Goal: Task Accomplishment & Management: Use online tool/utility

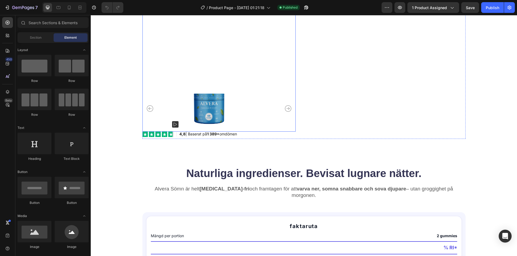
scroll to position [323, 0]
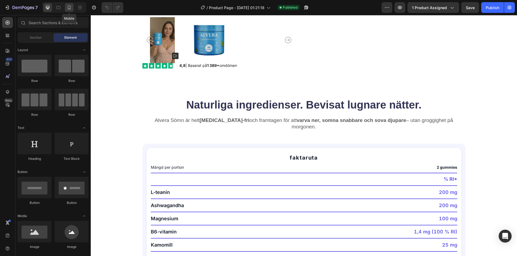
click at [70, 7] on icon at bounding box center [69, 8] width 3 height 4
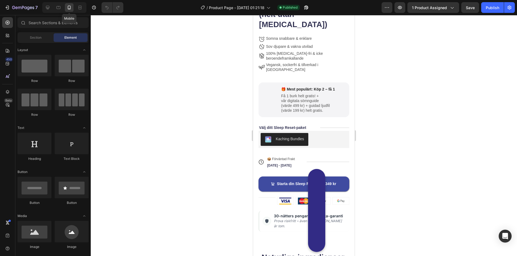
scroll to position [194, 0]
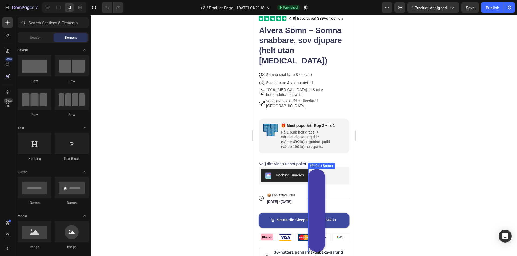
click at [315, 188] on button "Lägg i kundvagn" at bounding box center [316, 210] width 17 height 83
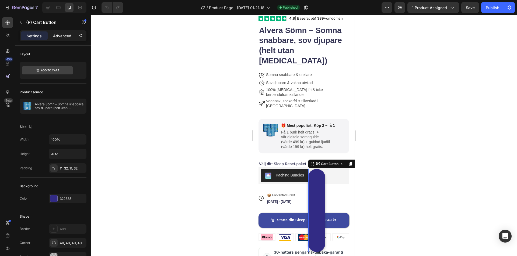
click at [59, 37] on p "Advanced" at bounding box center [62, 36] width 18 height 6
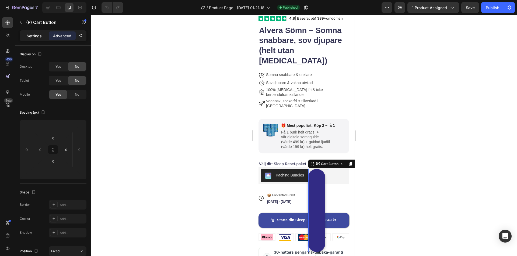
click at [42, 35] on div "Settings" at bounding box center [34, 35] width 27 height 9
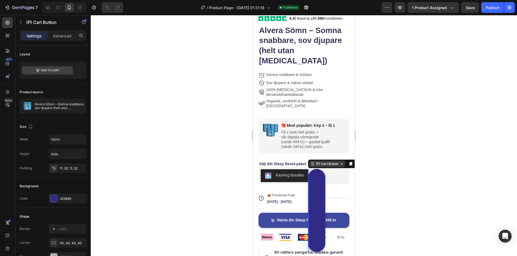
click at [328, 165] on div "(P) Cart Button" at bounding box center [326, 164] width 25 height 5
click at [315, 136] on div "Sticky" at bounding box center [316, 135] width 12 height 3
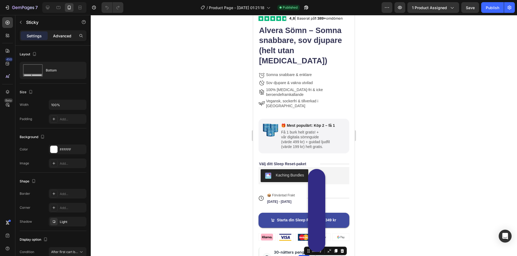
click at [57, 38] on p "Advanced" at bounding box center [62, 36] width 18 height 6
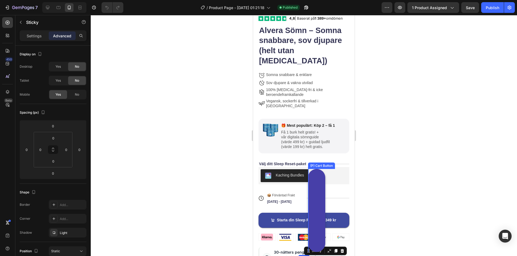
click at [312, 195] on button "Lägg i kundvagn" at bounding box center [316, 210] width 17 height 83
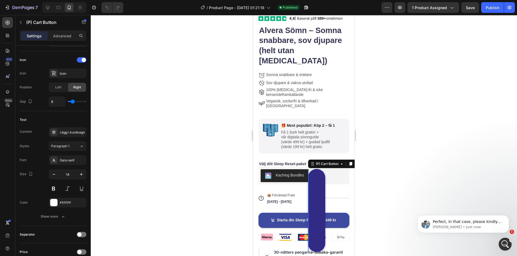
scroll to position [0, 0]
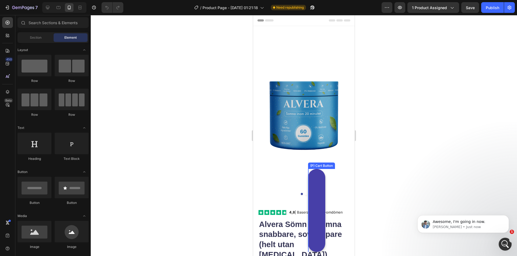
click at [314, 196] on button "Lägg i kundvagn" at bounding box center [316, 210] width 17 height 83
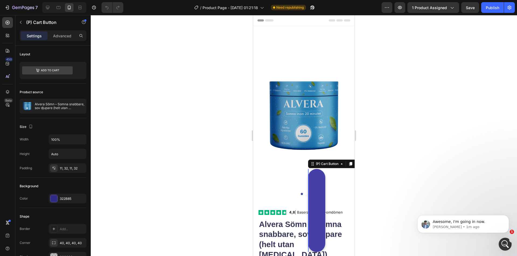
click at [312, 211] on button "Lägg i kundvagn" at bounding box center [316, 210] width 17 height 83
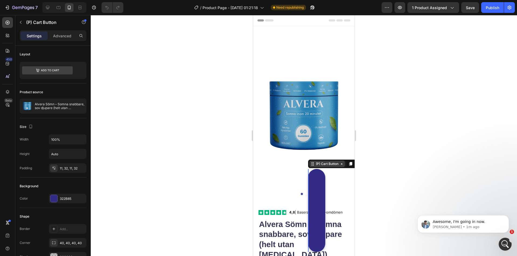
click at [323, 164] on div "(P) Cart Button" at bounding box center [326, 164] width 25 height 5
click at [314, 136] on div "Sticky" at bounding box center [316, 135] width 12 height 3
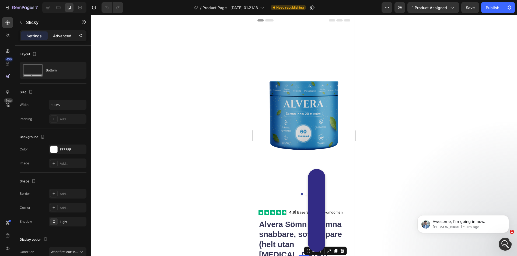
click at [58, 37] on p "Advanced" at bounding box center [62, 36] width 18 height 6
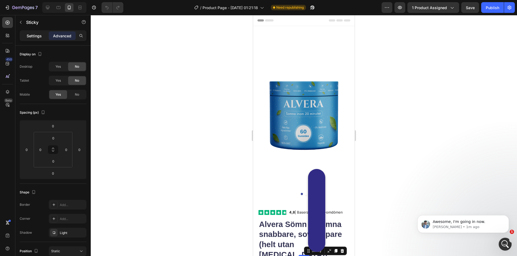
click at [35, 36] on p "Settings" at bounding box center [34, 36] width 15 height 6
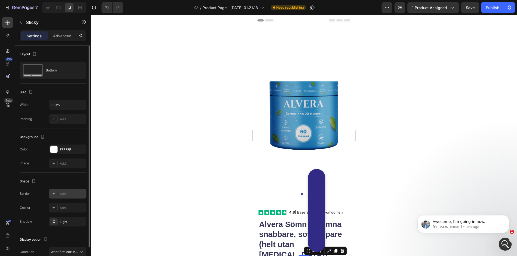
scroll to position [27, 0]
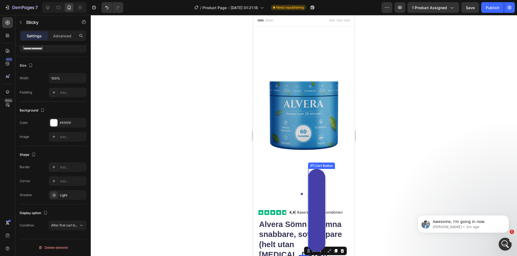
click at [317, 212] on button "Lägg i kundvagn" at bounding box center [316, 210] width 17 height 83
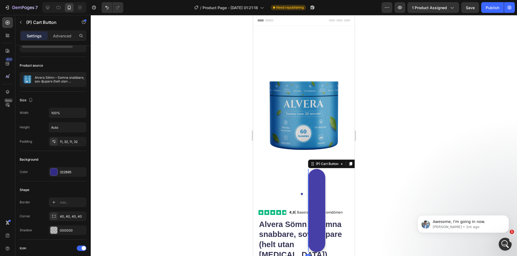
scroll to position [0, 0]
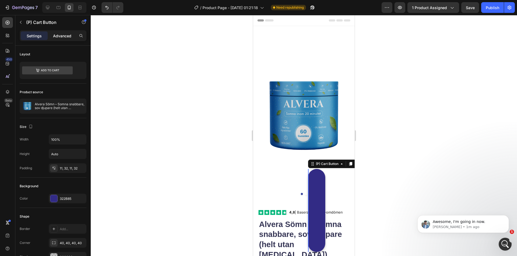
click at [69, 33] on div "Advanced" at bounding box center [62, 35] width 27 height 9
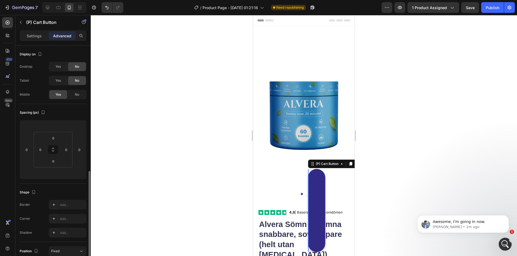
scroll to position [135, 0]
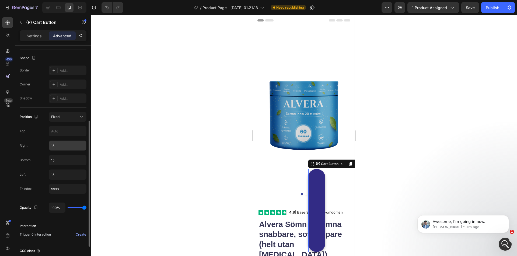
click at [56, 146] on input "15" at bounding box center [67, 146] width 37 height 10
click at [61, 175] on input "15" at bounding box center [67, 175] width 37 height 10
click at [37, 35] on p "Settings" at bounding box center [34, 36] width 15 height 6
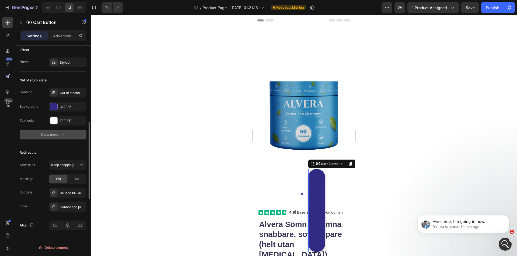
scroll to position [247, 0]
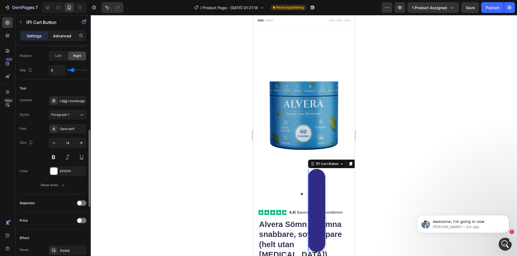
click at [61, 38] on p "Advanced" at bounding box center [62, 36] width 18 height 6
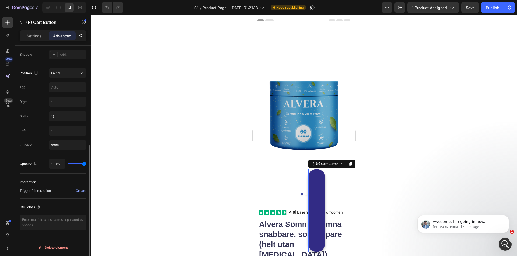
scroll to position [178, 0]
click at [70, 75] on div "Fixed" at bounding box center [64, 73] width 27 height 5
click at [30, 101] on div "Right 15" at bounding box center [53, 102] width 67 height 10
click at [72, 70] on button "Fixed" at bounding box center [68, 73] width 38 height 10
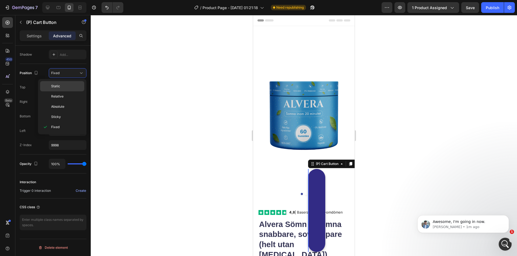
click at [70, 89] on p "Static" at bounding box center [66, 86] width 31 height 5
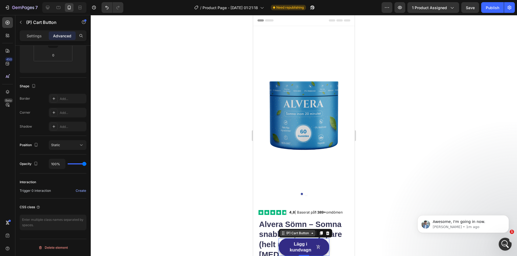
click at [290, 234] on div "(P) Cart Button" at bounding box center [297, 233] width 25 height 5
click at [289, 225] on div "Row 3 cols" at bounding box center [290, 223] width 19 height 3
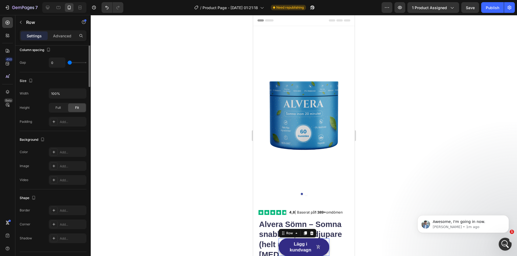
scroll to position [0, 0]
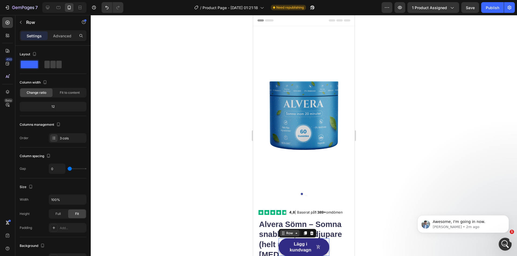
click at [288, 235] on div "Row" at bounding box center [289, 233] width 9 height 5
click at [287, 215] on div "Sticky" at bounding box center [287, 214] width 12 height 3
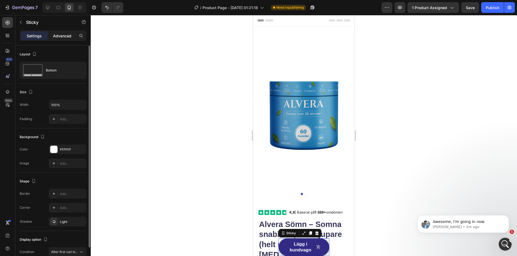
click at [66, 37] on p "Advanced" at bounding box center [62, 36] width 18 height 6
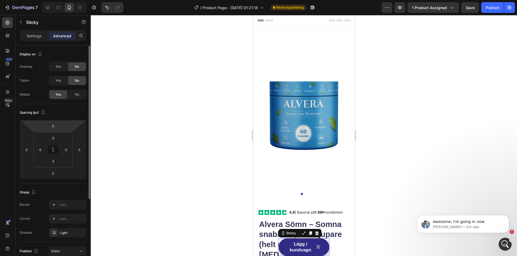
scroll to position [81, 0]
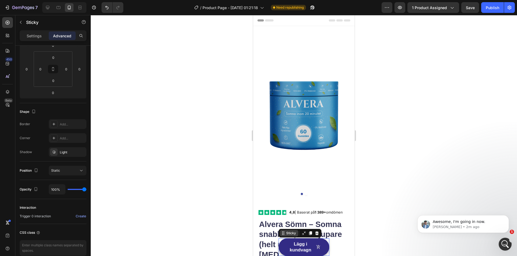
click at [290, 234] on div "Sticky" at bounding box center [291, 233] width 12 height 5
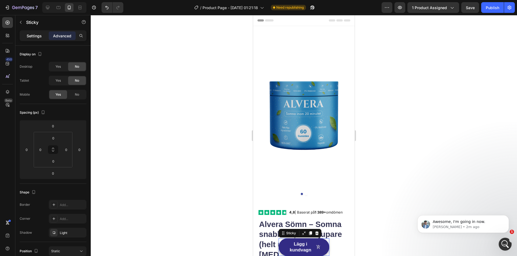
click at [36, 37] on p "Settings" at bounding box center [34, 36] width 15 height 6
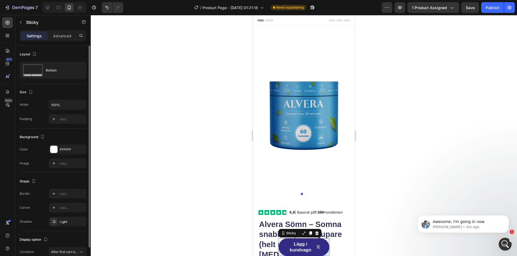
click at [79, 99] on div "Size Width 100% Padding Add..." at bounding box center [53, 106] width 67 height 45
click at [80, 103] on icon "button" at bounding box center [81, 104] width 5 height 5
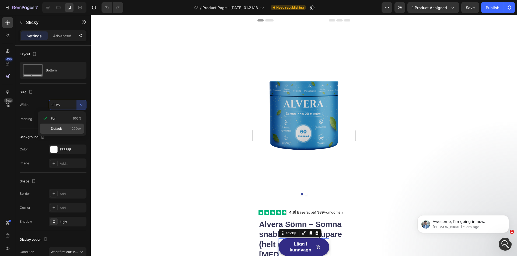
click at [77, 124] on div "Default 1200px" at bounding box center [62, 129] width 44 height 10
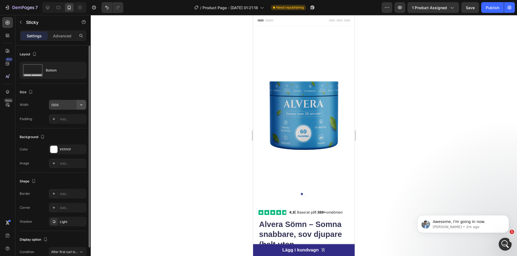
click at [79, 106] on icon "button" at bounding box center [81, 104] width 5 height 5
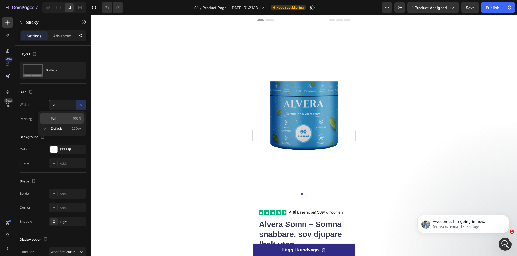
click at [74, 118] on span "100%" at bounding box center [77, 118] width 9 height 5
type input "100%"
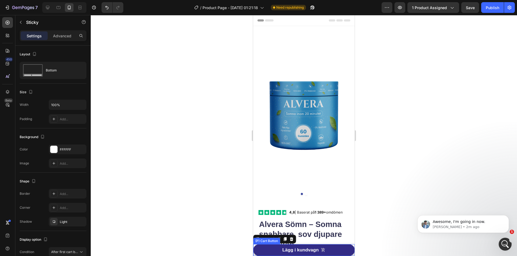
click at [262, 241] on div "(P) Cart Button" at bounding box center [266, 241] width 25 height 5
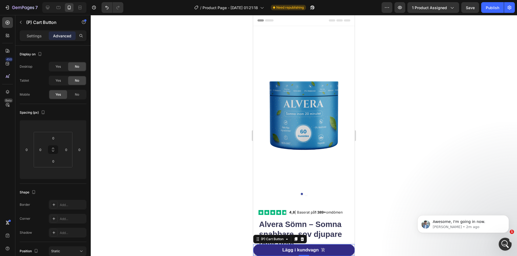
click at [207, 235] on div at bounding box center [304, 135] width 426 height 241
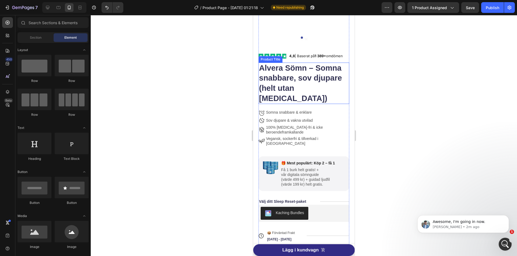
scroll to position [161, 0]
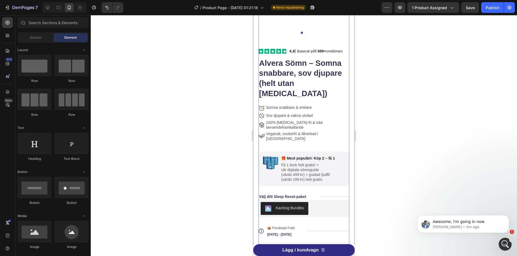
click at [339, 238] on div "Starta din Sleep Reset 349 kr Add to Cart" at bounding box center [303, 252] width 91 height 28
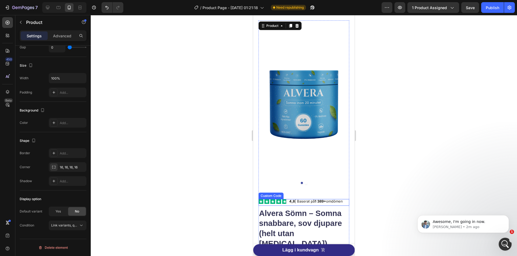
scroll to position [0, 0]
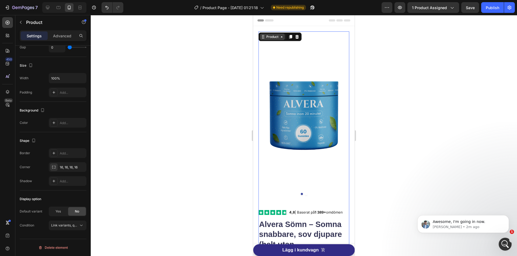
click at [269, 36] on div "Product" at bounding box center [272, 36] width 14 height 5
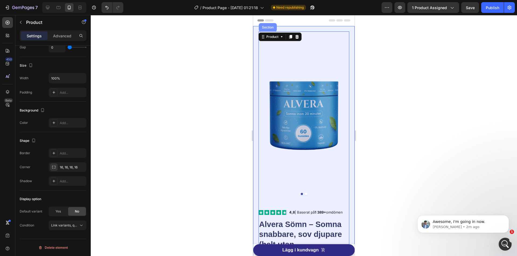
click at [267, 29] on div "Section" at bounding box center [268, 27] width 18 height 9
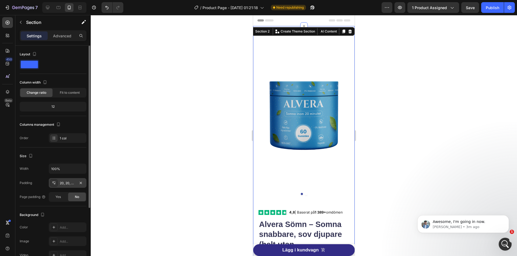
click at [67, 184] on div "20, 20, 72, 20" at bounding box center [68, 183] width 16 height 5
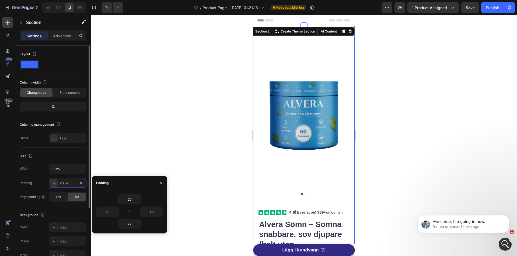
click at [35, 183] on div "Padding 20, 20, 72, 20" at bounding box center [53, 183] width 67 height 10
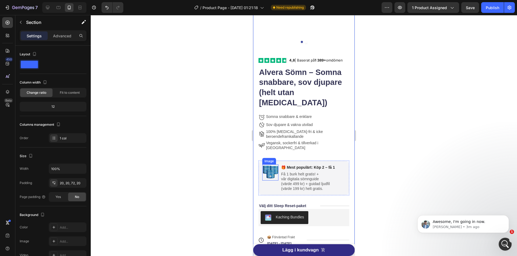
scroll to position [269, 0]
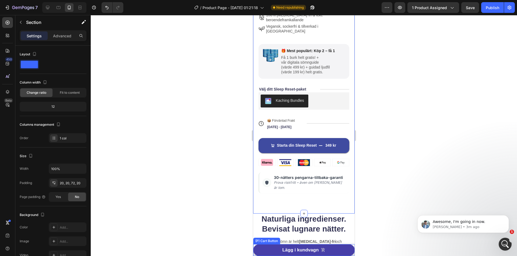
click at [256, 252] on button "Lägg i kundvagn" at bounding box center [303, 251] width 101 height 12
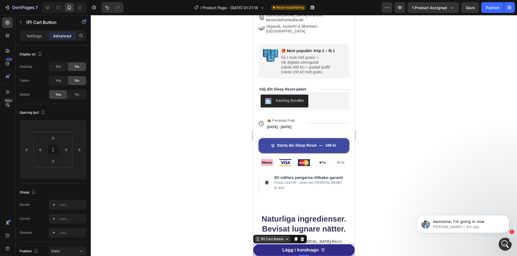
click at [262, 240] on div "(P) Cart Button" at bounding box center [272, 239] width 25 height 5
drag, startPoint x: 264, startPoint y: 212, endPoint x: 499, endPoint y: 223, distance: 235.6
click at [264, 212] on div "Sticky" at bounding box center [261, 210] width 16 height 9
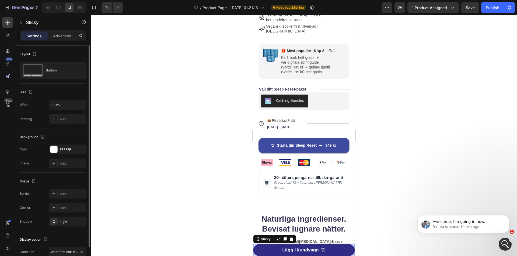
scroll to position [27, 0]
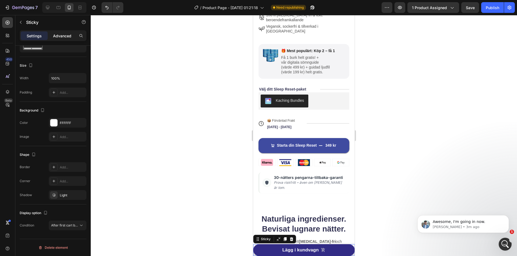
click at [58, 34] on p "Advanced" at bounding box center [62, 36] width 18 height 6
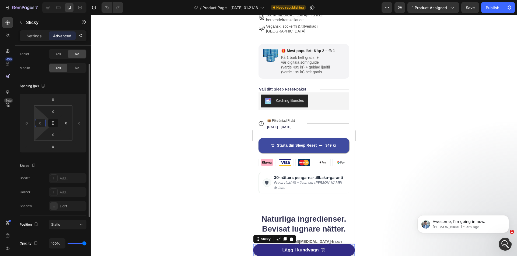
click at [41, 122] on input "0" at bounding box center [40, 123] width 8 height 8
type input "20"
click at [64, 122] on input "0" at bounding box center [66, 123] width 8 height 8
type input "20"
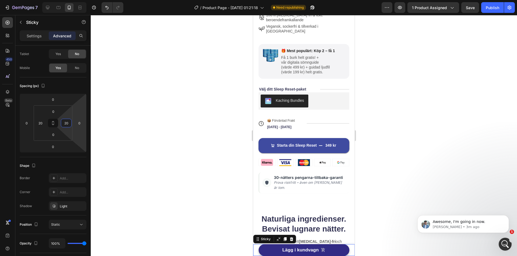
click at [200, 141] on div at bounding box center [304, 135] width 426 height 241
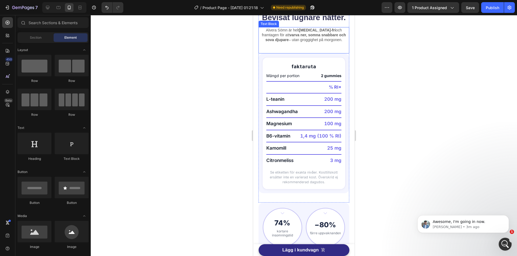
scroll to position [457, 0]
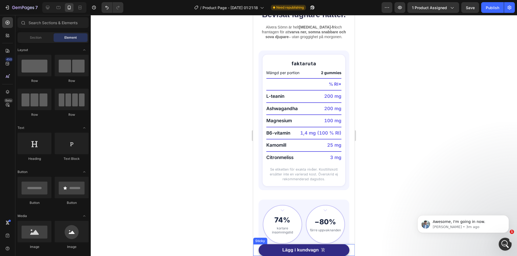
click at [255, 251] on div "Product Images Alvera Sömn – Somna snabbare, sov djupare (helt utan [MEDICAL_DA…" at bounding box center [303, 251] width 101 height 12
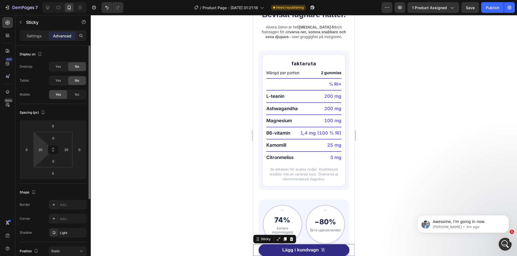
click at [46, 0] on html "7 Version history / Product Page - [DATE] 01:21:18 Need republishing Preview 1 …" at bounding box center [258, 0] width 517 height 0
type input "10"
click at [64, 148] on input "20" at bounding box center [66, 150] width 8 height 8
type input "10"
click at [75, 112] on div "Spacing (px)" at bounding box center [53, 112] width 67 height 9
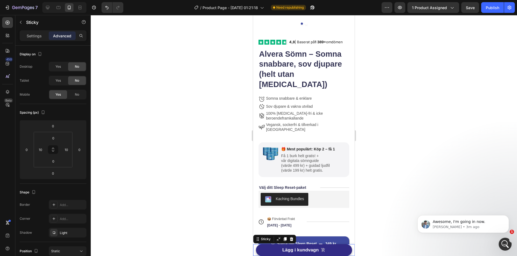
scroll to position [161, 0]
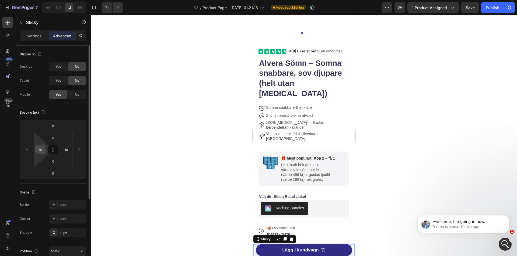
click at [37, 151] on input "10" at bounding box center [40, 150] width 8 height 8
type input "20"
click at [66, 152] on input "10" at bounding box center [66, 150] width 8 height 8
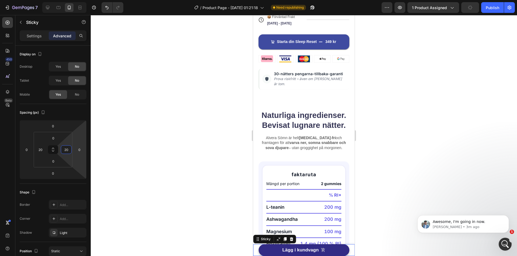
scroll to position [377, 0]
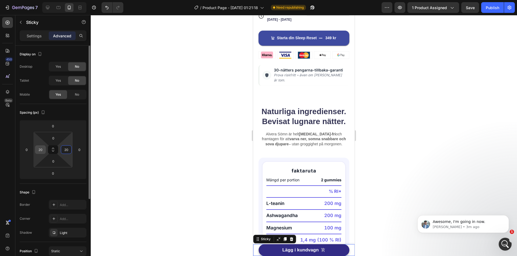
type input "20"
click at [41, 150] on input "20" at bounding box center [40, 150] width 8 height 8
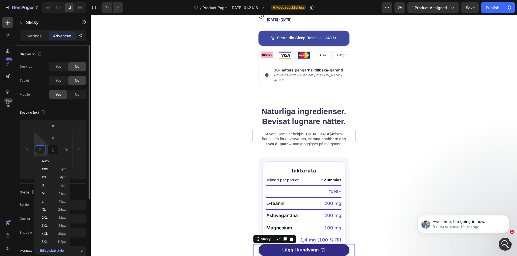
click at [41, 150] on input "20" at bounding box center [40, 150] width 8 height 8
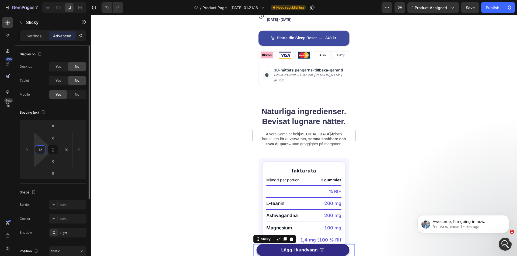
click at [40, 152] on input "12" at bounding box center [40, 150] width 8 height 8
type input "15"
click at [63, 151] on input "20" at bounding box center [66, 150] width 8 height 8
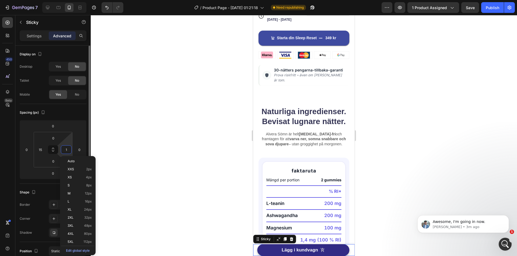
type input "15"
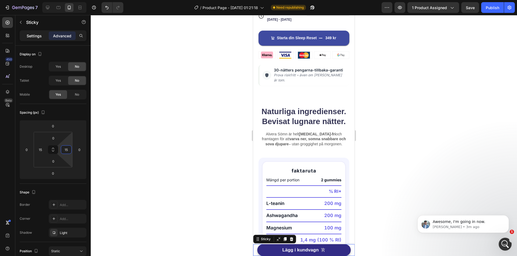
click at [29, 38] on p "Settings" at bounding box center [34, 36] width 15 height 6
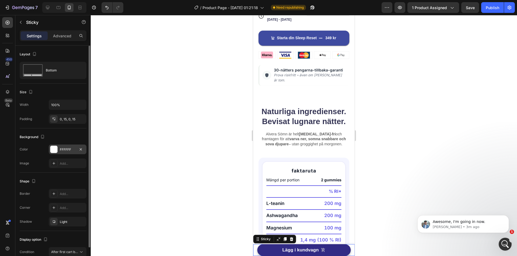
click at [58, 151] on div "FFFFFF" at bounding box center [68, 150] width 38 height 10
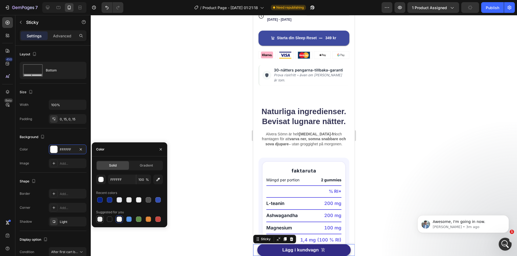
click at [100, 219] on div at bounding box center [99, 219] width 5 height 5
type input "000000"
type input "0"
click at [197, 197] on div at bounding box center [304, 135] width 426 height 241
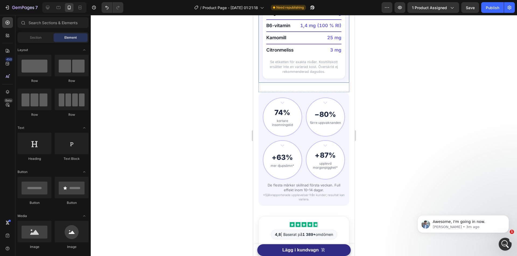
scroll to position [726, 0]
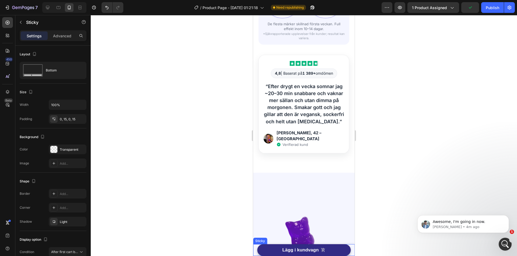
click at [348, 249] on div "Product Images Alvera Sömn – Somna snabbare, sov djupare (helt utan [MEDICAL_DA…" at bounding box center [303, 251] width 101 height 12
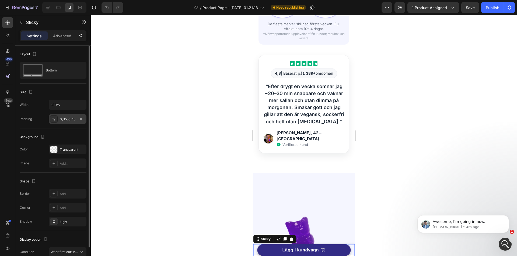
click at [62, 119] on div "0, 15, 0, 15" at bounding box center [68, 119] width 16 height 5
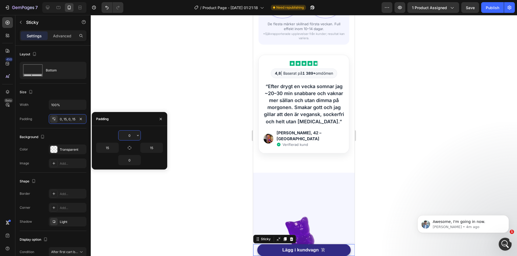
click at [133, 135] on input "0" at bounding box center [129, 136] width 22 height 10
type input "10"
click at [128, 159] on input "0" at bounding box center [129, 160] width 22 height 10
type input "10"
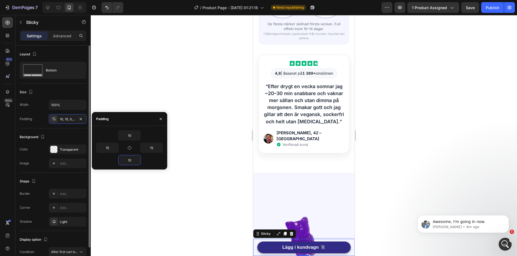
click at [57, 176] on div "Shape Border Add... Corner Add... Shadow Light" at bounding box center [53, 202] width 67 height 58
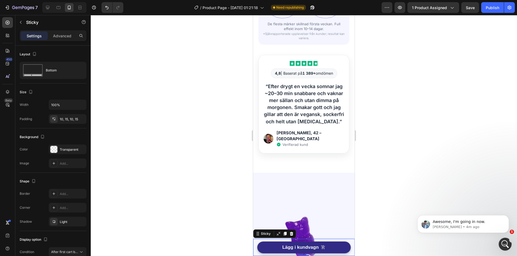
click at [173, 187] on div at bounding box center [304, 135] width 426 height 241
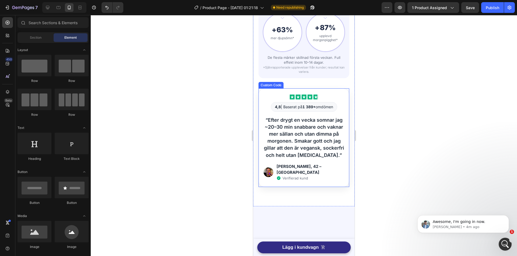
scroll to position [699, 0]
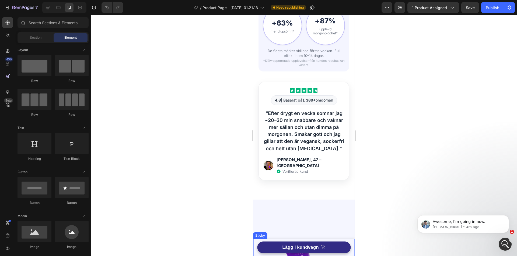
click at [255, 244] on div "Product Images Alvera Sömn – Somna snabbare, sov djupare (helt utan [MEDICAL_DA…" at bounding box center [303, 247] width 101 height 17
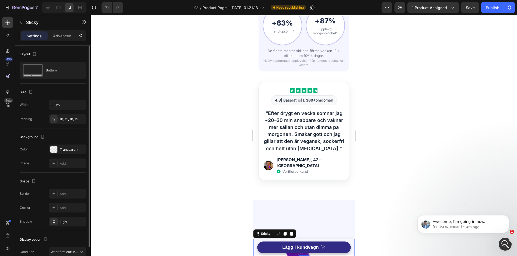
scroll to position [27, 0]
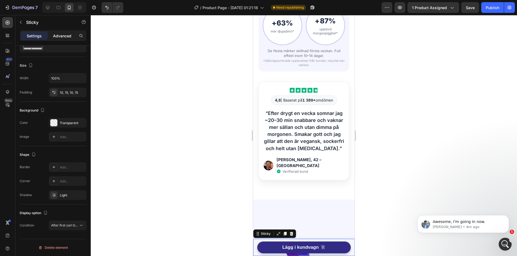
click at [57, 37] on p "Advanced" at bounding box center [62, 36] width 18 height 6
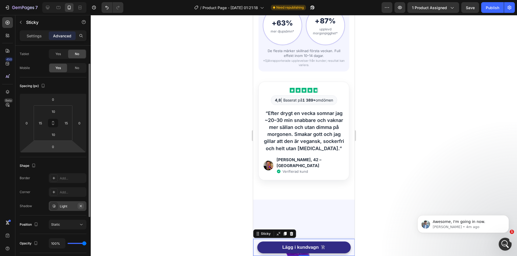
click at [80, 207] on icon "button" at bounding box center [81, 206] width 4 height 4
click at [200, 195] on div at bounding box center [304, 135] width 426 height 241
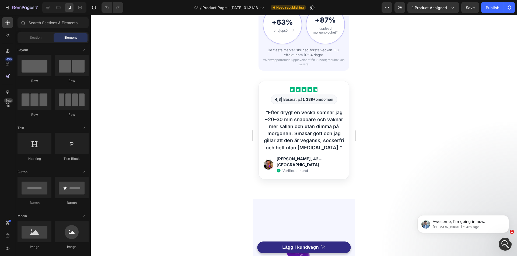
scroll to position [646, 0]
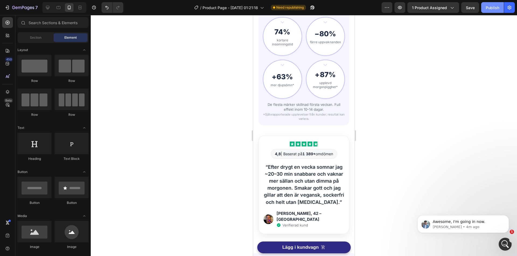
click at [488, 9] on div "Publish" at bounding box center [491, 8] width 13 height 6
click at [309, 9] on icon "button" at bounding box center [305, 7] width 5 height 5
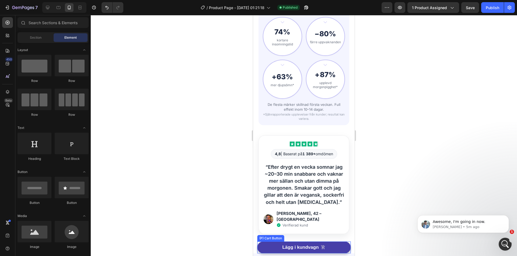
click at [265, 250] on button "Lägg i kundvagn" at bounding box center [303, 248] width 93 height 12
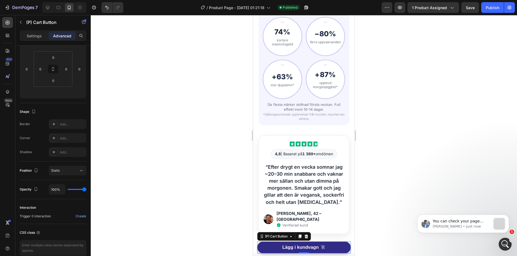
scroll to position [0, 0]
